Goal: Task Accomplishment & Management: Manage account settings

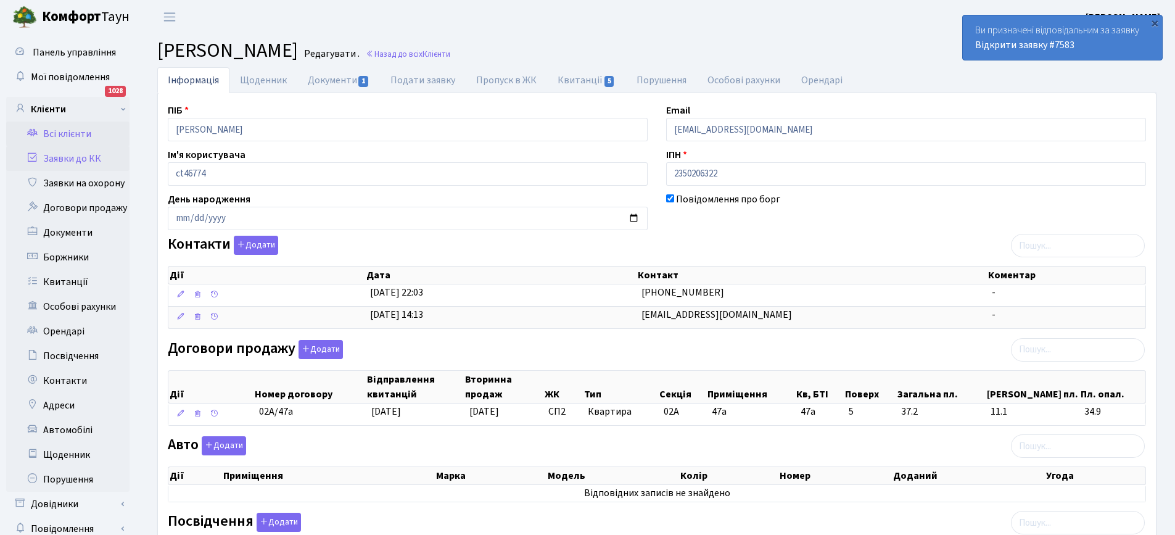
click at [59, 162] on link "Заявки до КК" at bounding box center [67, 158] width 123 height 25
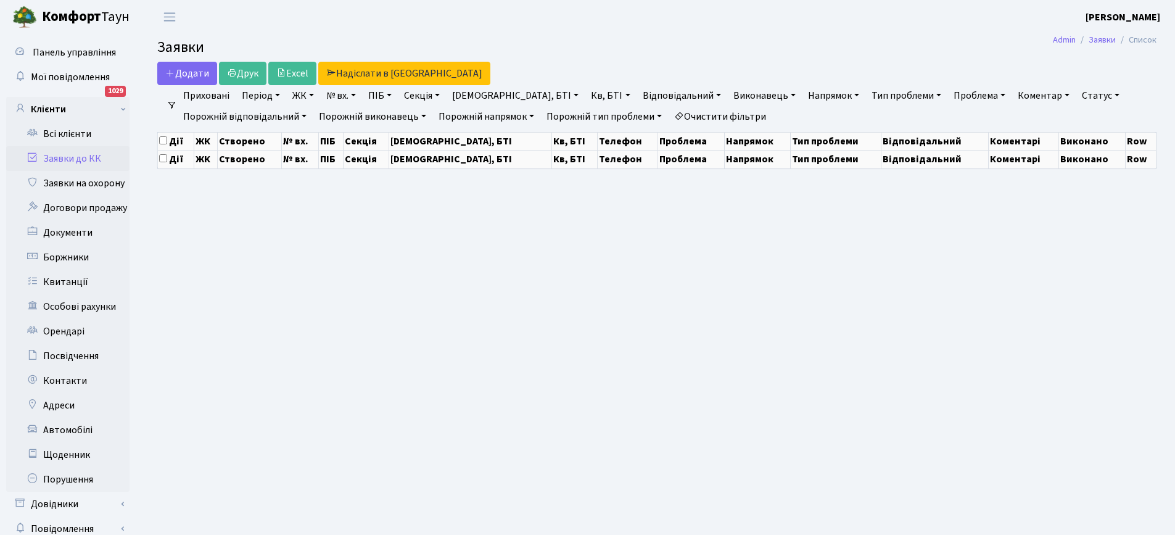
select select "25"
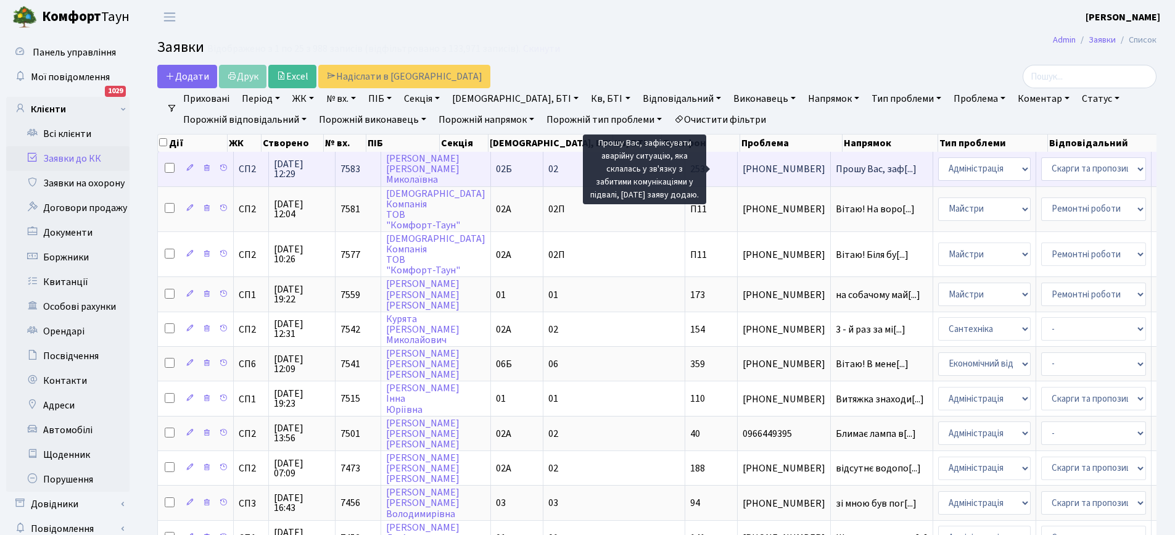
click at [836, 168] on span "Прошу Вас, заф[...]" at bounding box center [876, 169] width 81 height 14
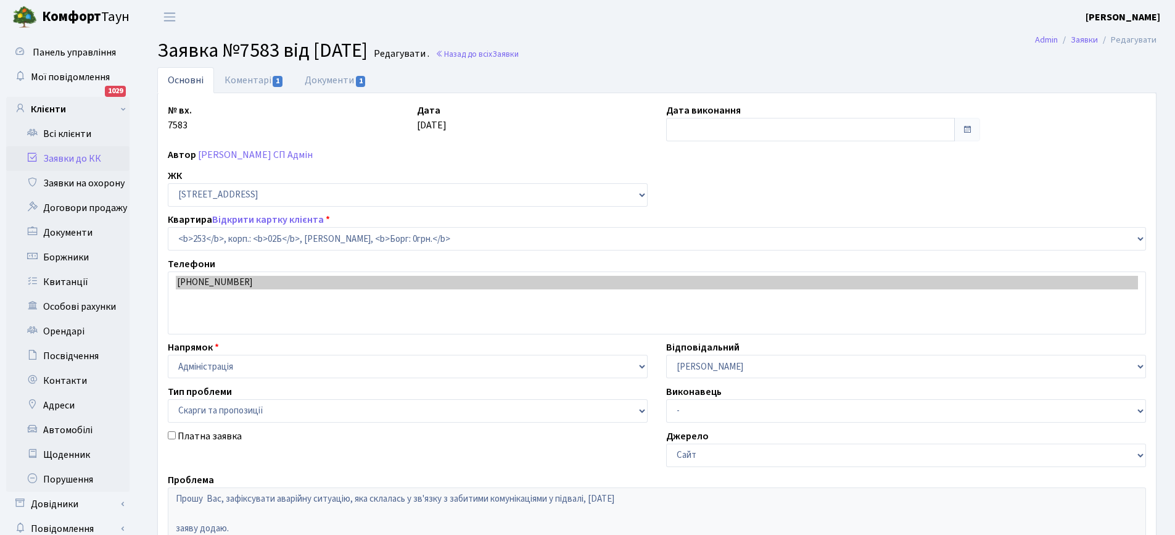
select select "20503"
select select "55"
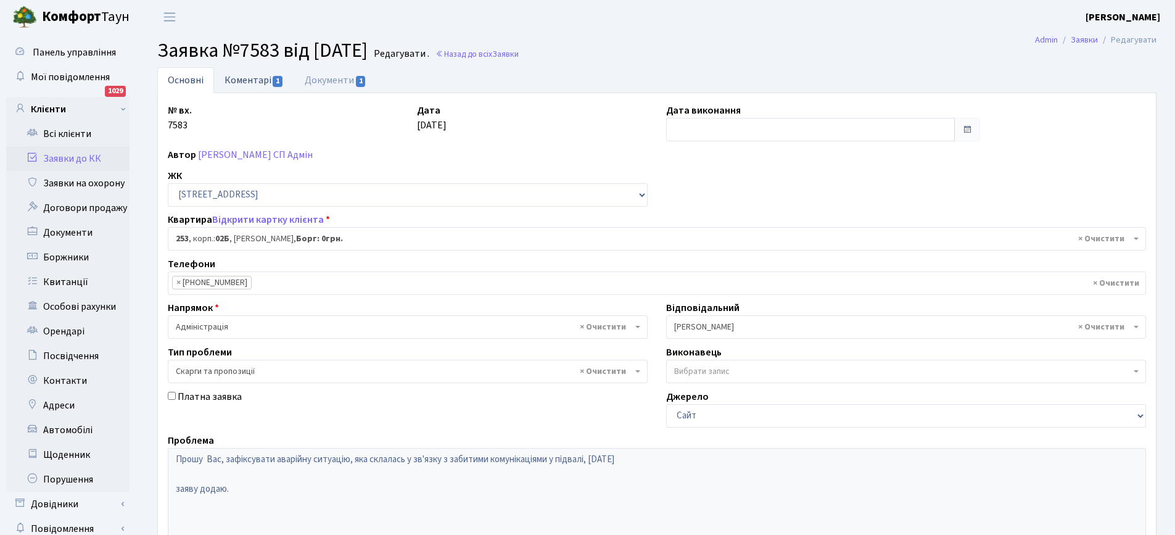
click at [255, 75] on link "Коментарі 1" at bounding box center [254, 79] width 80 height 25
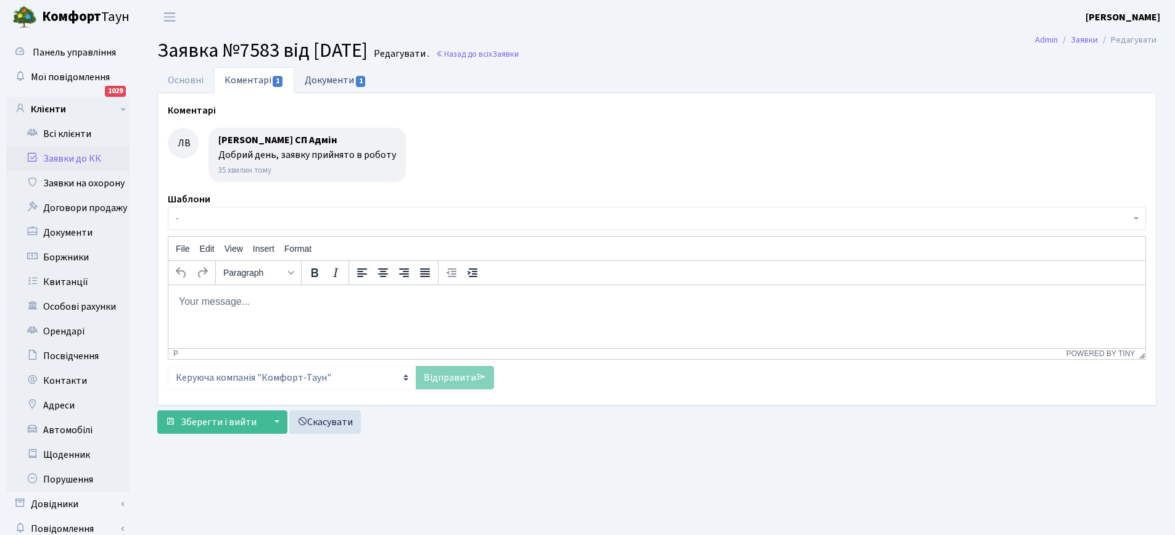
click at [336, 77] on link "Документи 1" at bounding box center [335, 79] width 83 height 25
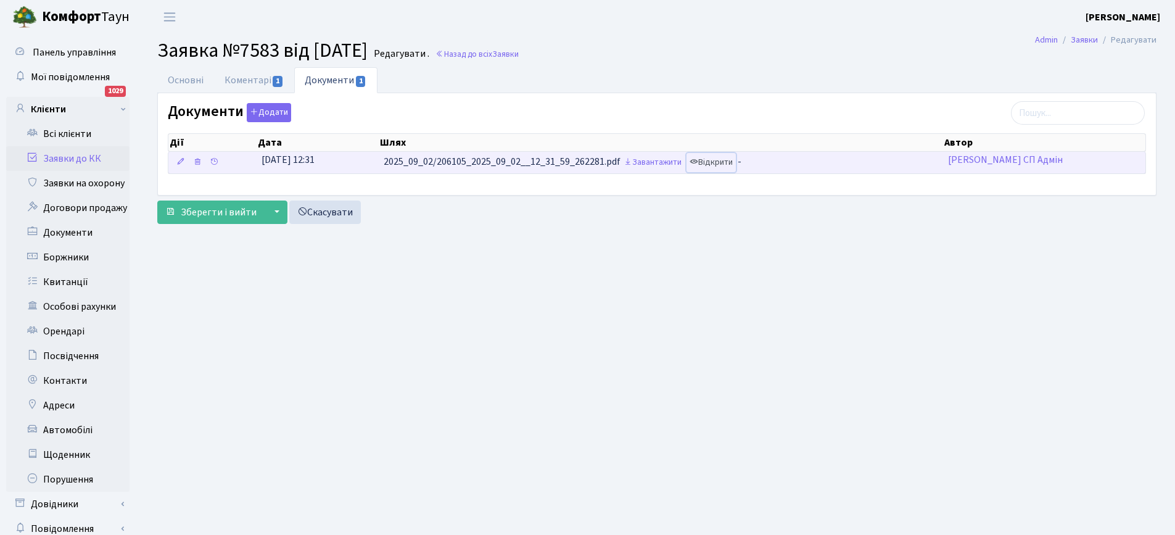
click at [718, 163] on link "Відкрити" at bounding box center [711, 162] width 49 height 19
click at [720, 160] on link "Відкрити" at bounding box center [711, 162] width 49 height 19
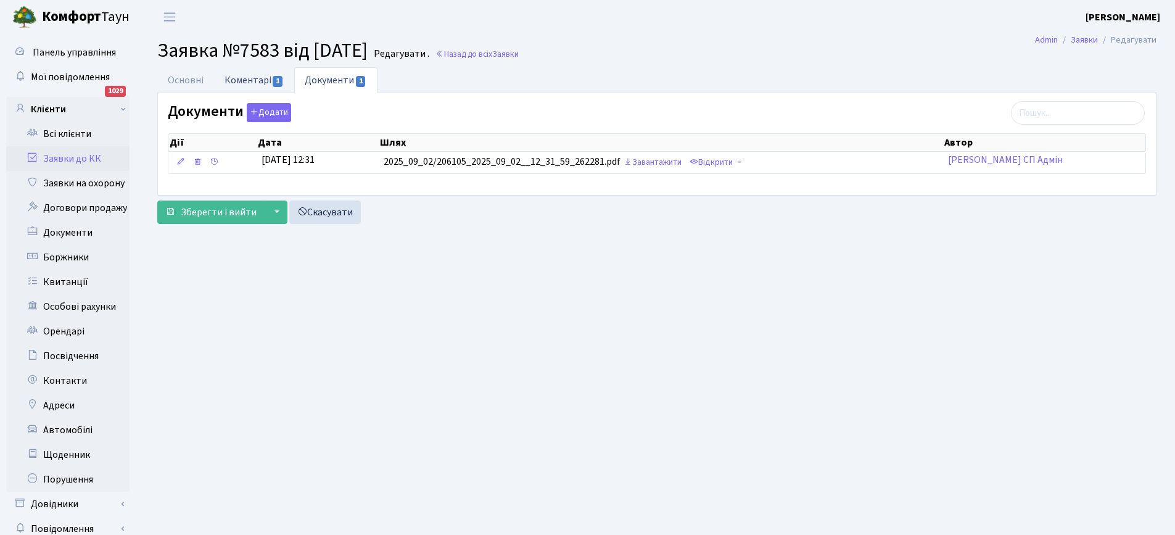
click at [247, 81] on link "Коментарі 1" at bounding box center [254, 79] width 80 height 25
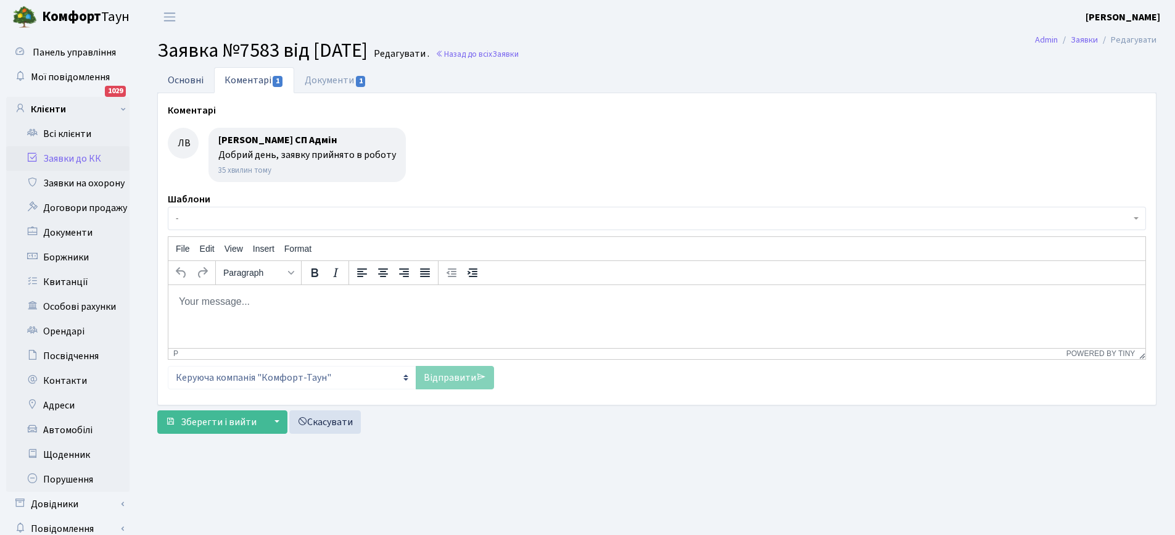
click at [179, 83] on link "Основні" at bounding box center [185, 79] width 57 height 25
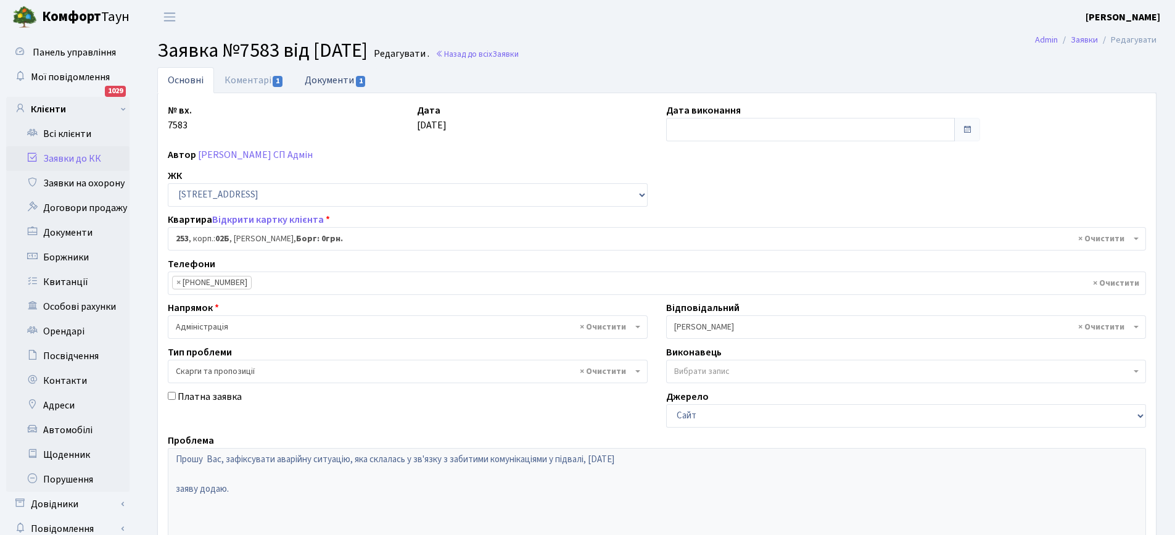
click at [341, 85] on link "Документи 1" at bounding box center [335, 79] width 83 height 25
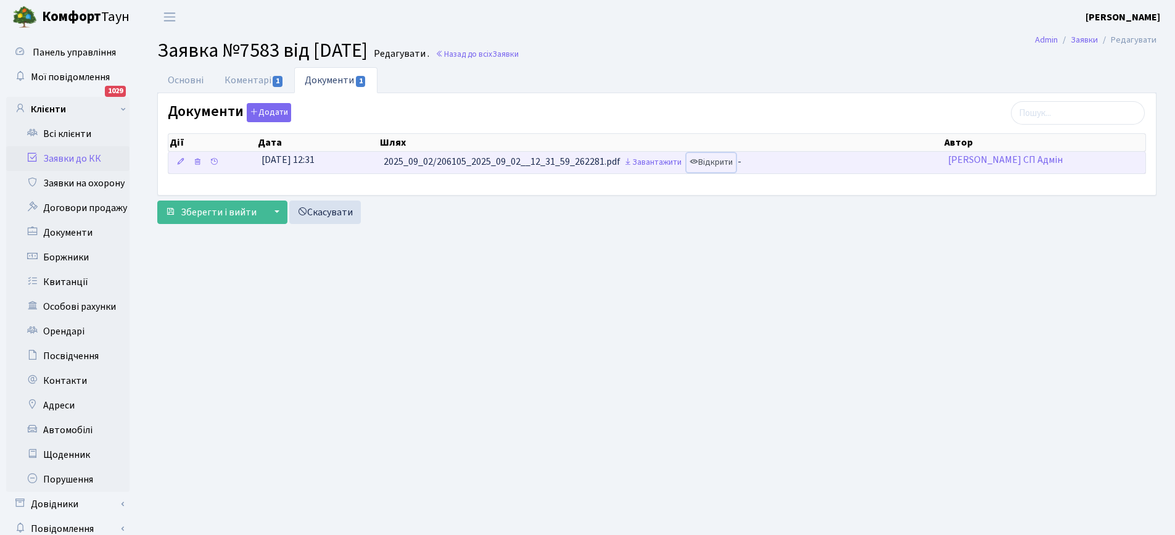
click at [722, 163] on link "Відкрити" at bounding box center [711, 162] width 49 height 19
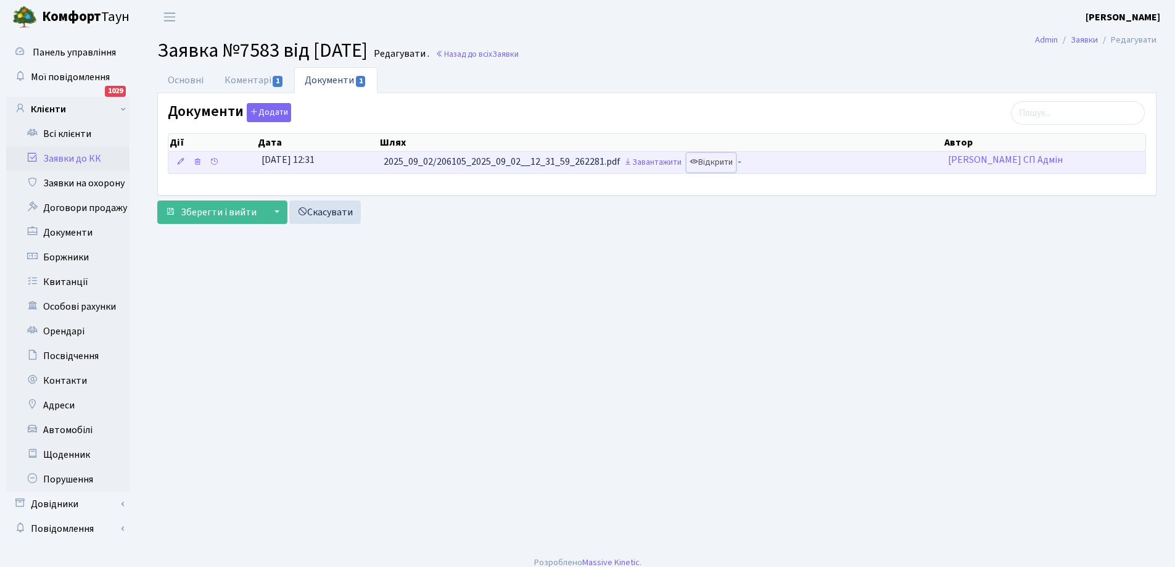
click at [720, 164] on link "Відкрити" at bounding box center [711, 162] width 49 height 19
click at [714, 161] on link "Відкрити" at bounding box center [711, 162] width 49 height 19
click at [711, 162] on link "Відкрити" at bounding box center [711, 162] width 49 height 19
